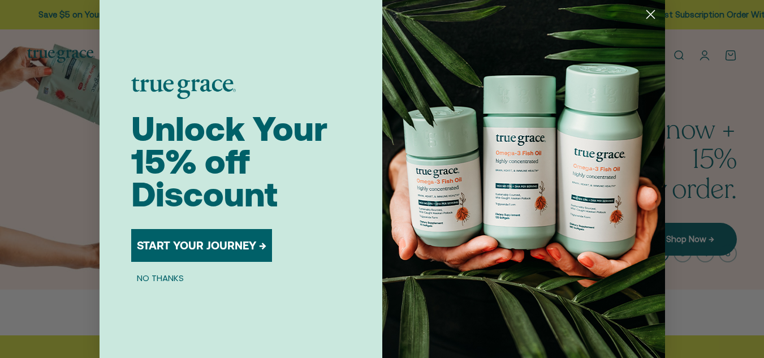
click at [651, 14] on circle "Close dialog" at bounding box center [650, 14] width 19 height 19
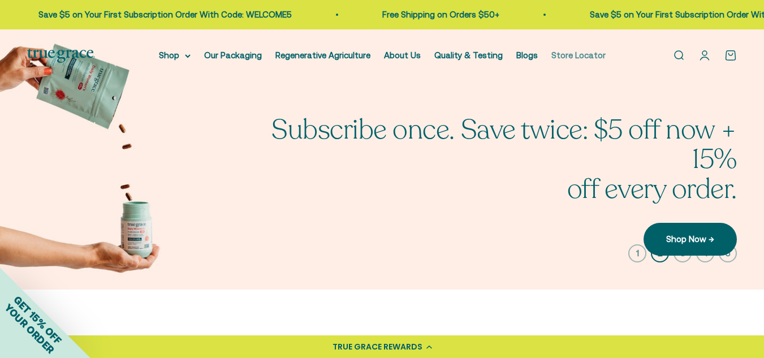
click at [573, 58] on link "Store Locator" at bounding box center [578, 55] width 54 height 10
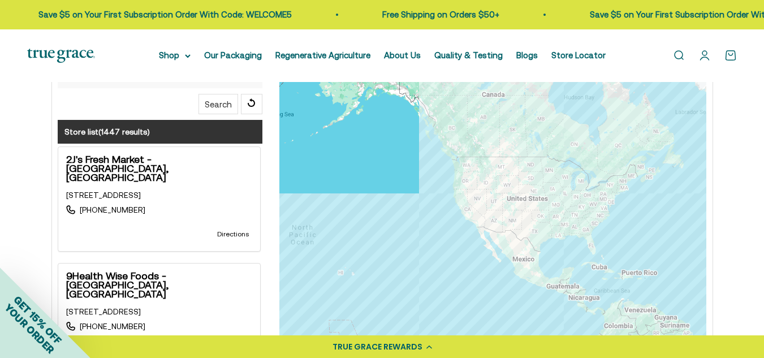
scroll to position [324, 0]
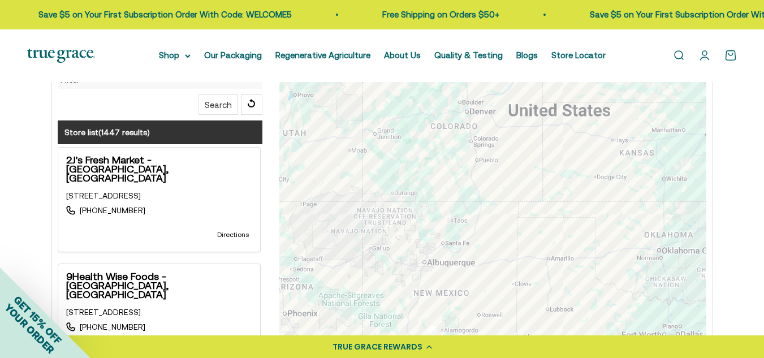
click at [372, 120] on div at bounding box center [492, 219] width 427 height 452
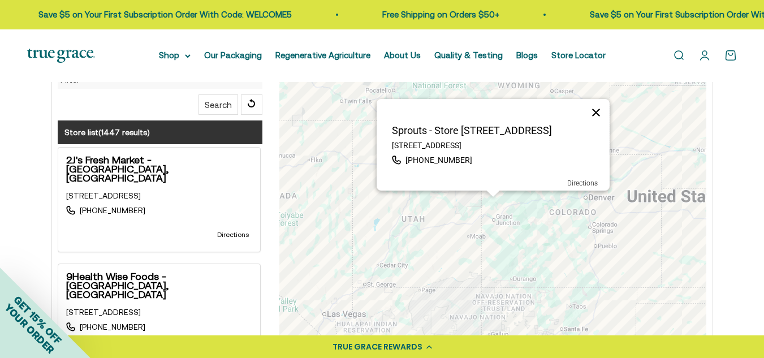
click at [595, 117] on button "Close" at bounding box center [595, 112] width 27 height 27
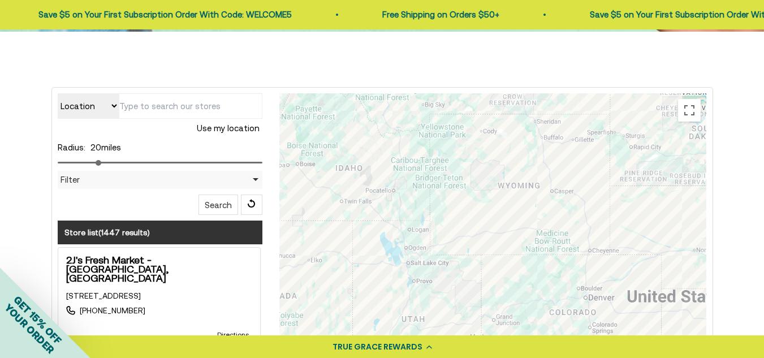
scroll to position [226, 0]
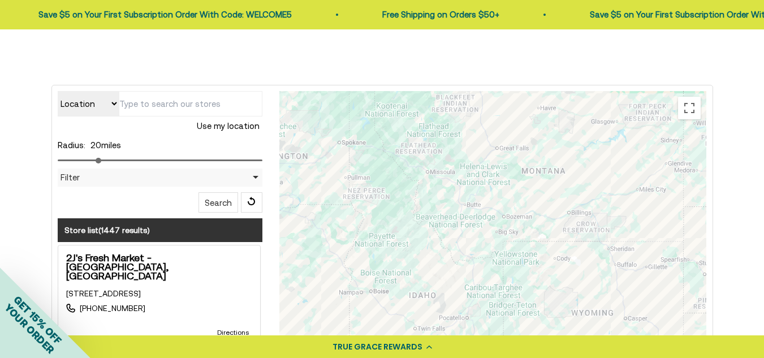
click at [363, 109] on div at bounding box center [492, 317] width 427 height 452
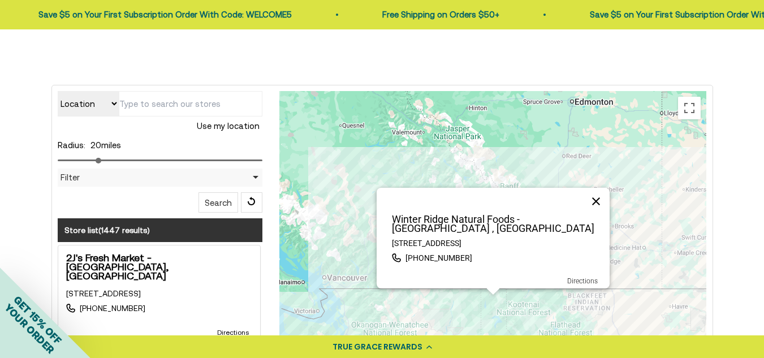
click at [599, 210] on button "Close" at bounding box center [595, 201] width 27 height 27
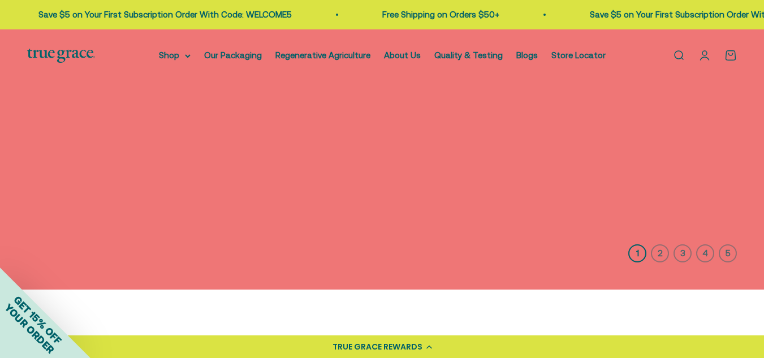
click at [708, 54] on link "Open account page" at bounding box center [704, 55] width 12 height 12
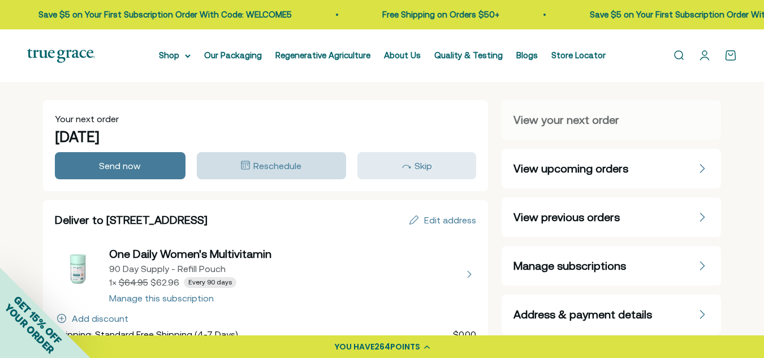
click at [258, 167] on span "Reschedule" at bounding box center [277, 166] width 48 height 10
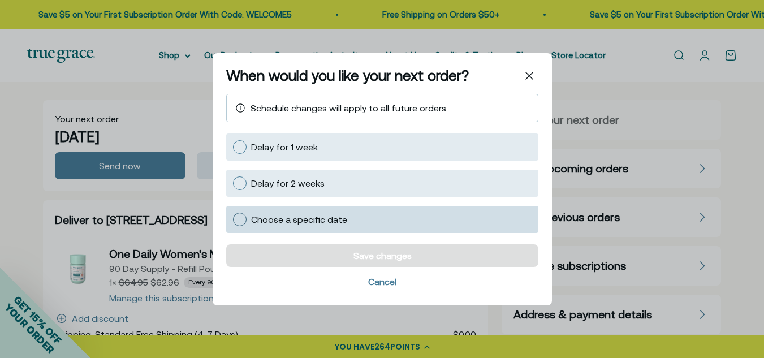
click at [237, 215] on div at bounding box center [240, 219] width 14 height 14
click at [232, 219] on input "Choose a specific date" at bounding box center [232, 219] width 0 height 0
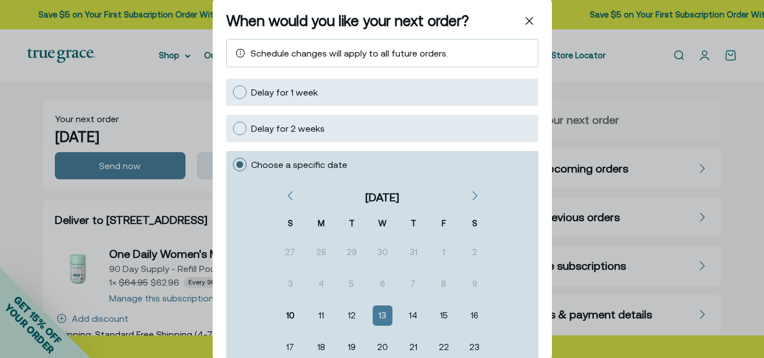
scroll to position [7, 0]
click at [441, 317] on div "15" at bounding box center [443, 315] width 17 height 18
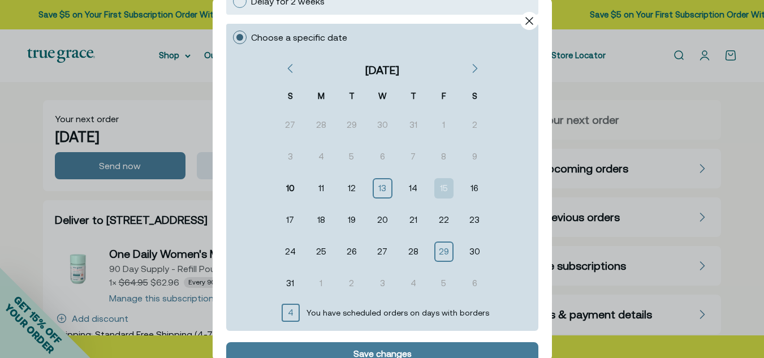
scroll to position [139, 0]
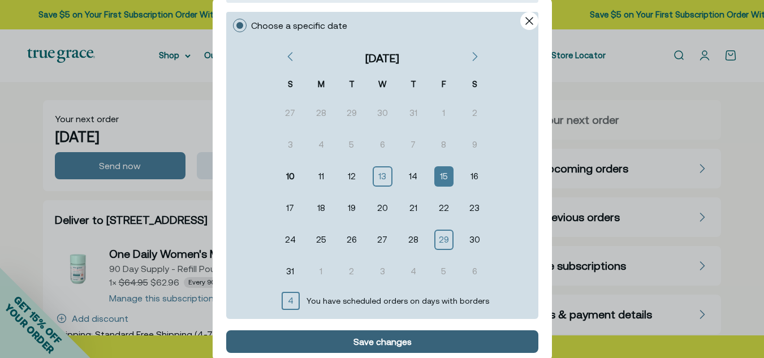
click at [412, 340] on div "Save changes" at bounding box center [382, 340] width 296 height 9
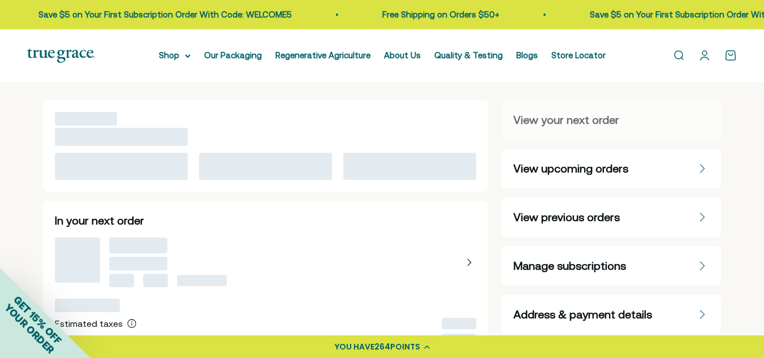
click at [708, 170] on div "View upcoming orders" at bounding box center [702, 169] width 14 height 14
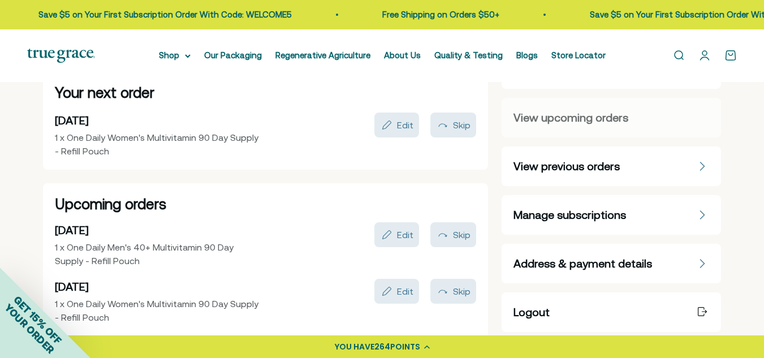
scroll to position [80, 0]
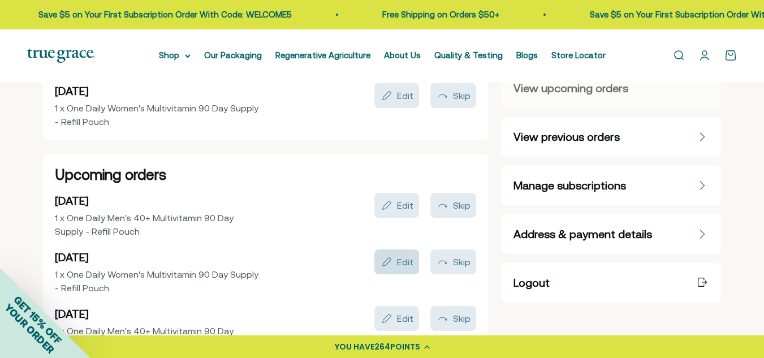
click at [396, 258] on div "Edit" at bounding box center [396, 262] width 33 height 14
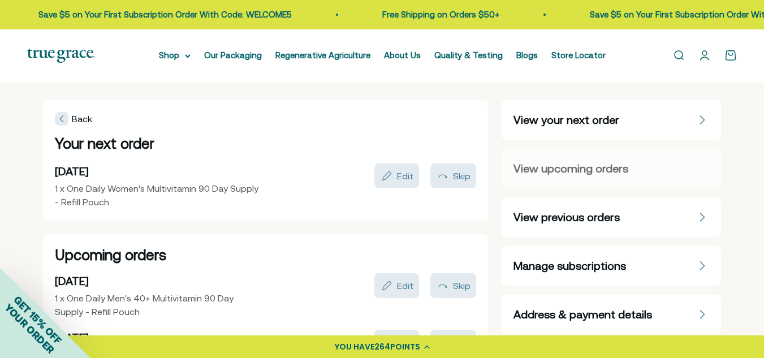
scroll to position [80, 0]
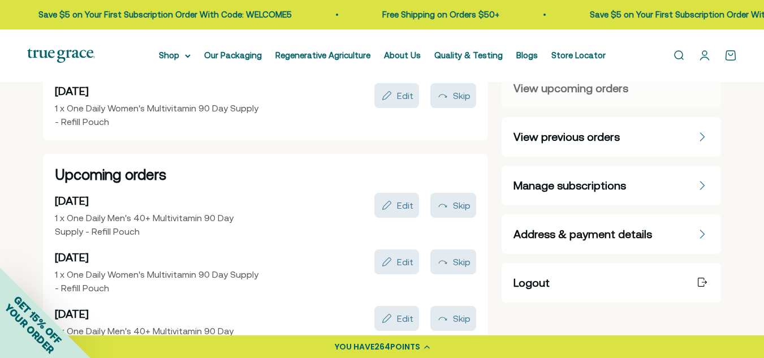
click at [705, 55] on link "Open account page" at bounding box center [704, 55] width 12 height 12
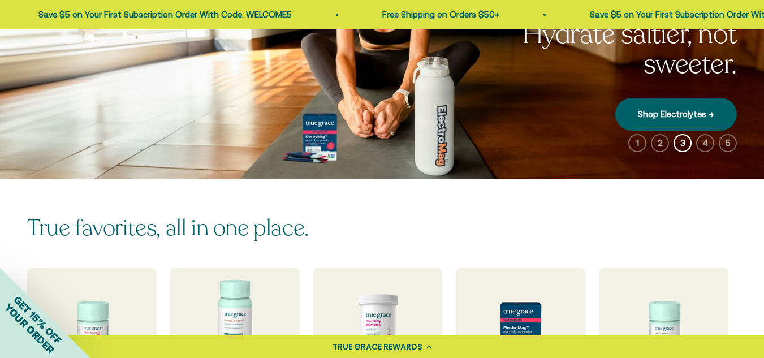
scroll to position [120, 0]
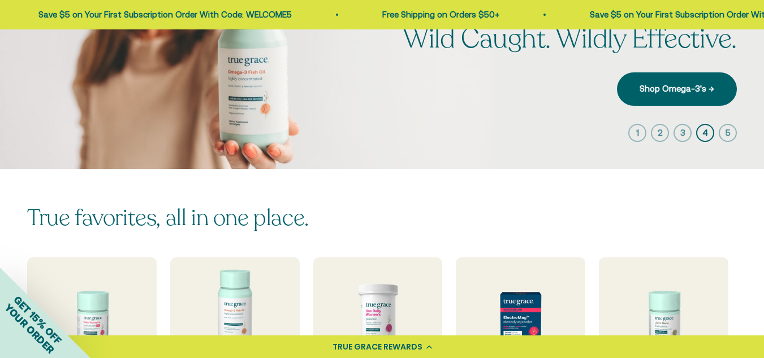
click at [429, 348] on icon at bounding box center [429, 347] width 6 height 4
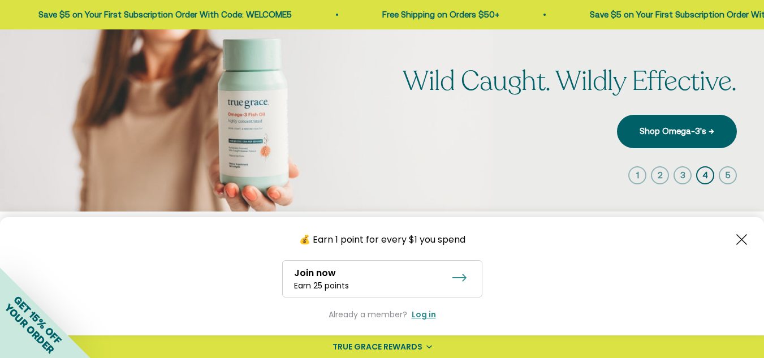
scroll to position [48, 0]
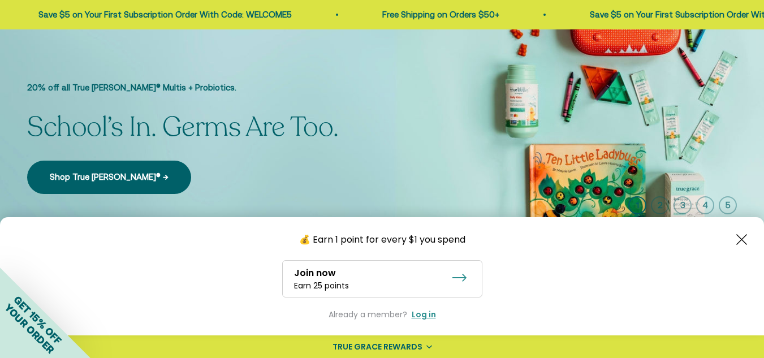
click at [426, 310] on div "Log in" at bounding box center [424, 315] width 24 height 12
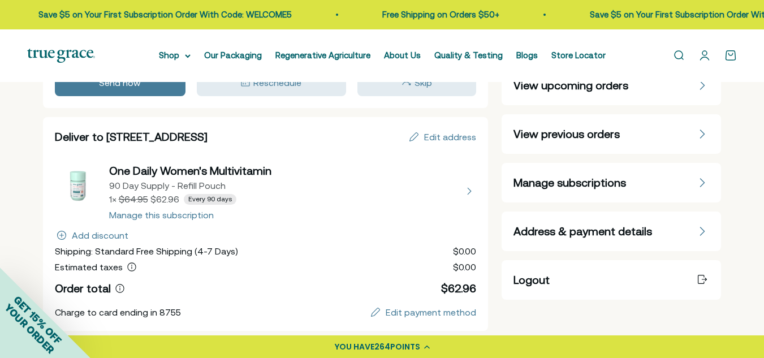
scroll to position [86, 0]
